Goal: Task Accomplishment & Management: Use online tool/utility

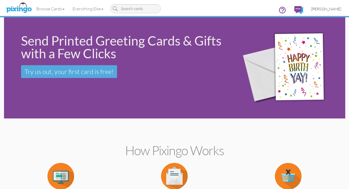
click at [319, 10] on span "[PERSON_NAME]" at bounding box center [326, 9] width 30 height 5
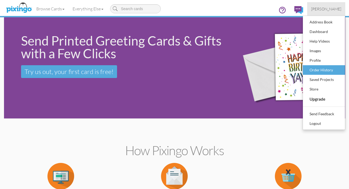
click at [317, 70] on div "Order History" at bounding box center [323, 70] width 31 height 8
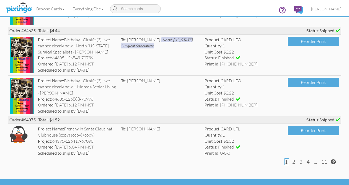
scroll to position [1187, 0]
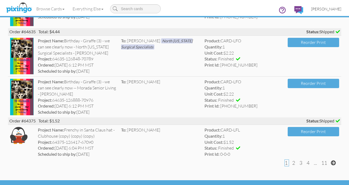
click at [326, 9] on span "[PERSON_NAME]" at bounding box center [326, 9] width 30 height 5
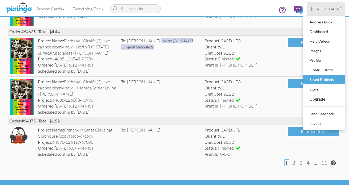
click at [318, 79] on div "Saved Projects" at bounding box center [323, 80] width 31 height 8
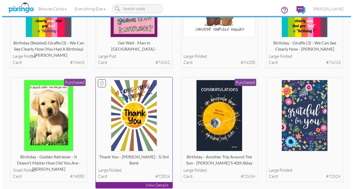
scroll to position [324, 0]
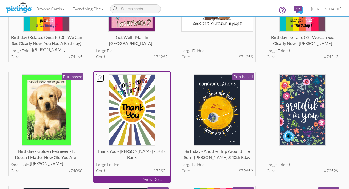
click at [137, 177] on p "View Details" at bounding box center [132, 180] width 77 height 6
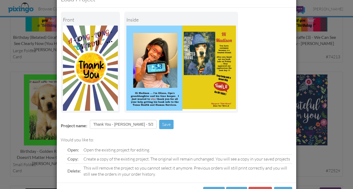
scroll to position [38, 0]
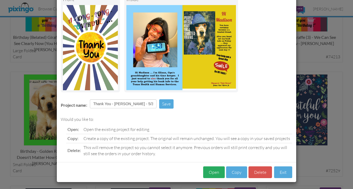
click at [216, 171] on button "Open" at bounding box center [214, 173] width 22 height 12
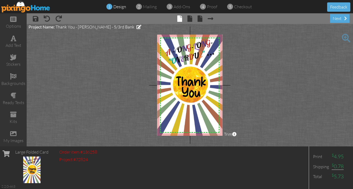
click at [347, 37] on span at bounding box center [346, 38] width 9 height 9
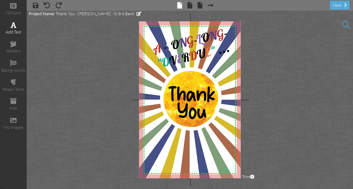
click at [13, 27] on span at bounding box center [14, 25] width 6 height 6
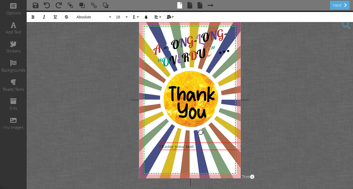
drag, startPoint x: 193, startPoint y: 38, endPoint x: 204, endPoint y: 150, distance: 112.8
click at [204, 150] on div "Enter your text" at bounding box center [200, 147] width 81 height 8
click at [198, 131] on div at bounding box center [197, 132] width 7 height 7
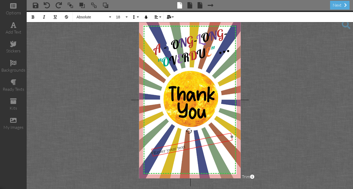
drag, startPoint x: 201, startPoint y: 142, endPoint x: 193, endPoint y: 140, distance: 8.9
click at [193, 140] on div at bounding box center [192, 145] width 84 height 27
click at [189, 146] on div "Enter your text" at bounding box center [192, 144] width 78 height 21
click at [33, 17] on icon "button" at bounding box center [33, 17] width 4 height 4
click at [127, 16] on button "18" at bounding box center [120, 17] width 15 height 10
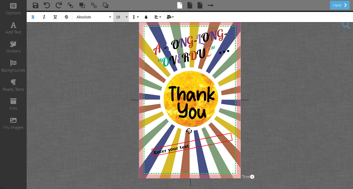
scroll to position [47, 0]
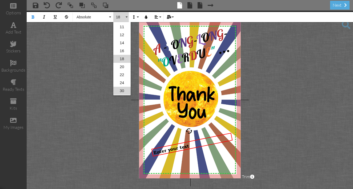
click at [122, 90] on link "30" at bounding box center [121, 91] width 17 height 8
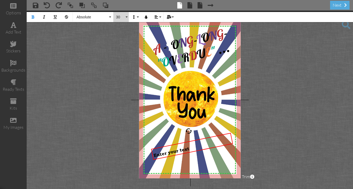
click at [127, 17] on button "30" at bounding box center [120, 17] width 15 height 10
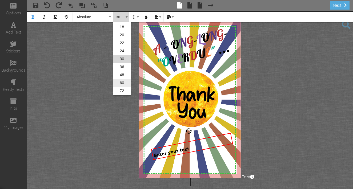
click at [122, 83] on link "60" at bounding box center [121, 83] width 17 height 8
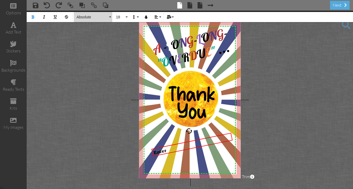
click at [111, 17] on button "Absolute" at bounding box center [93, 17] width 38 height 10
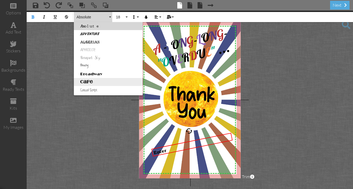
click at [90, 82] on link "Cafe" at bounding box center [108, 82] width 69 height 8
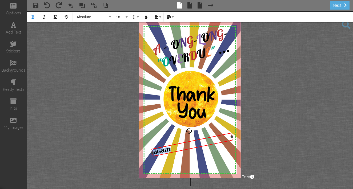
drag, startPoint x: 170, startPoint y: 149, endPoint x: 153, endPoint y: 151, distance: 16.9
click at [153, 151] on div "​ AGAIN ​​" at bounding box center [192, 144] width 78 height 21
click at [126, 17] on button "18" at bounding box center [120, 17] width 15 height 10
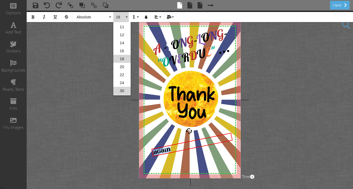
click at [122, 91] on link "30" at bounding box center [121, 91] width 17 height 8
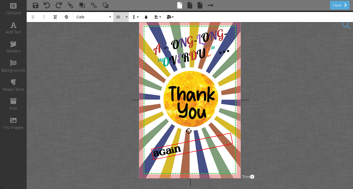
click at [127, 18] on button "30" at bounding box center [120, 17] width 15 height 10
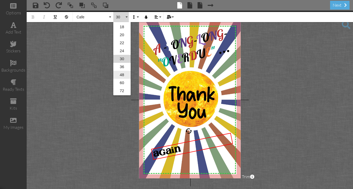
click at [122, 74] on link "48" at bounding box center [121, 75] width 17 height 8
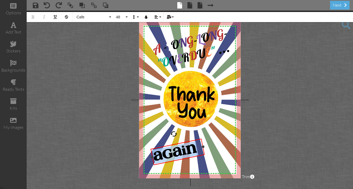
drag, startPoint x: 232, startPoint y: 140, endPoint x: 204, endPoint y: 146, distance: 29.3
click at [204, 146] on div at bounding box center [203, 147] width 3 height 3
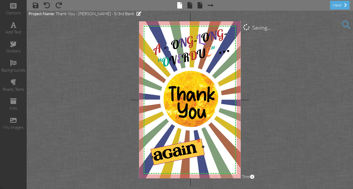
click at [181, 143] on div "X X X X X X X X X X X X X X X X X X X X X X X X X X X X X X X X X X X X X X X X…" at bounding box center [190, 99] width 102 height 157
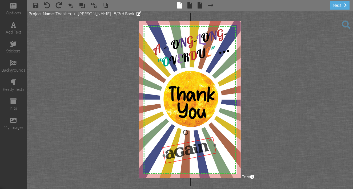
drag, startPoint x: 179, startPoint y: 160, endPoint x: 191, endPoint y: 158, distance: 11.8
click at [191, 158] on div "AGAIN" at bounding box center [189, 150] width 54 height 27
click at [174, 153] on span "AGAIN" at bounding box center [187, 151] width 46 height 21
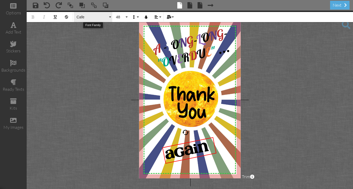
click at [110, 18] on button "Cafe" at bounding box center [93, 17] width 38 height 10
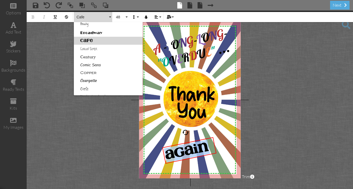
scroll to position [49, 0]
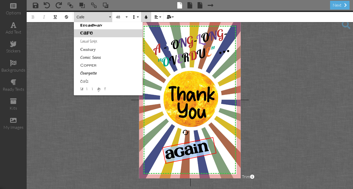
click at [146, 18] on icon "button" at bounding box center [146, 17] width 4 height 4
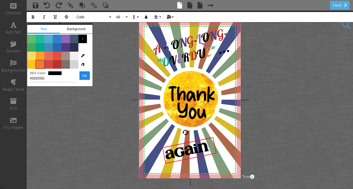
click at [41, 65] on span "Color #F37934" at bounding box center [40, 64] width 9 height 9
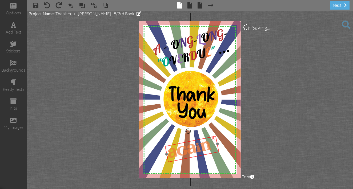
drag, startPoint x: 179, startPoint y: 144, endPoint x: 182, endPoint y: 142, distance: 3.0
click at [182, 142] on div at bounding box center [192, 149] width 57 height 30
click at [211, 146] on span "AGAIN" at bounding box center [190, 150] width 46 height 21
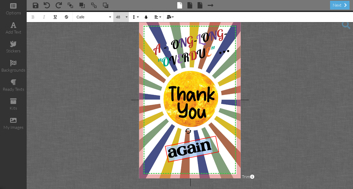
click at [126, 16] on button "48" at bounding box center [120, 17] width 15 height 10
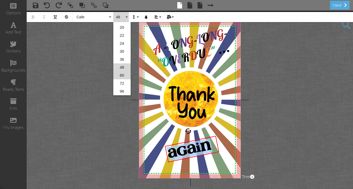
click at [122, 75] on link "60" at bounding box center [121, 75] width 17 height 8
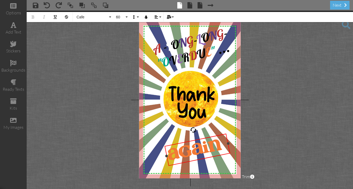
drag, startPoint x: 216, startPoint y: 155, endPoint x: 227, endPoint y: 152, distance: 11.1
click at [227, 152] on div "AGAIN ×" at bounding box center [198, 150] width 66 height 33
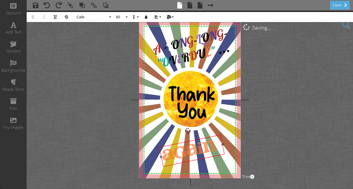
drag, startPoint x: 180, startPoint y: 142, endPoint x: 175, endPoint y: 143, distance: 5.7
click at [175, 143] on div at bounding box center [191, 151] width 69 height 36
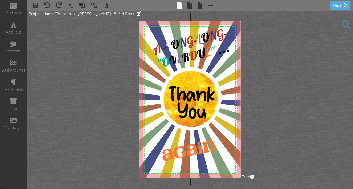
click at [268, 90] on project-studio-wrapper "X X X X X X X X X X X X X X X X X X X X X X X X X X X X X X X X X X X X X X X X…" at bounding box center [190, 100] width 326 height 179
click at [215, 142] on span "AGAIN" at bounding box center [189, 151] width 57 height 27
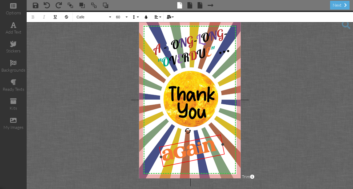
click at [215, 142] on span "AGAIN" at bounding box center [189, 151] width 57 height 27
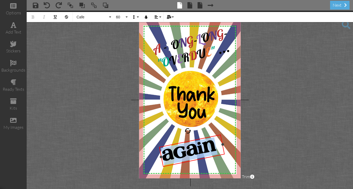
click at [217, 141] on div "AGAIN" at bounding box center [192, 150] width 63 height 29
click at [162, 152] on span "AGAIN" at bounding box center [189, 151] width 57 height 27
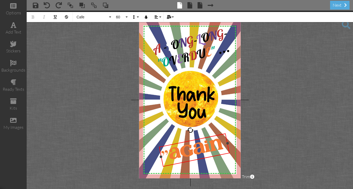
drag, startPoint x: 222, startPoint y: 154, endPoint x: 227, endPoint y: 152, distance: 5.2
click at [227, 152] on div ""AGAIN ×" at bounding box center [194, 151] width 71 height 34
click at [221, 140] on span ""AGAIN" at bounding box center [193, 151] width 64 height 28
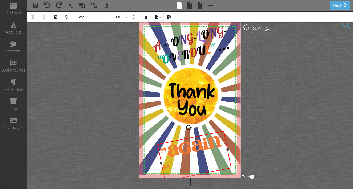
scroll to position [1, 0]
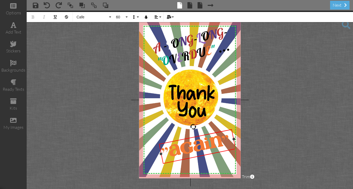
drag, startPoint x: 228, startPoint y: 150, endPoint x: 234, endPoint y: 148, distance: 6.3
click at [234, 148] on div ""AGAIN" ×" at bounding box center [197, 146] width 77 height 35
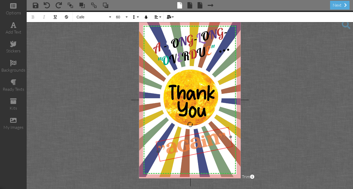
drag, startPoint x: 180, startPoint y: 140, endPoint x: 177, endPoint y: 137, distance: 3.8
click at [177, 137] on div at bounding box center [194, 145] width 80 height 38
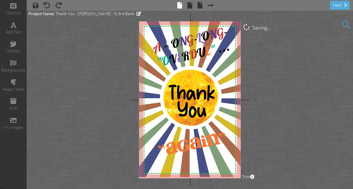
click at [276, 141] on project-studio-wrapper "X X X X X X X X X X X X X X X X X X X X X X X X X X X X X X X X X X X X X X X X…" at bounding box center [190, 100] width 326 height 179
click at [35, 5] on span at bounding box center [36, 5] width 6 height 6
